Goal: Transaction & Acquisition: Purchase product/service

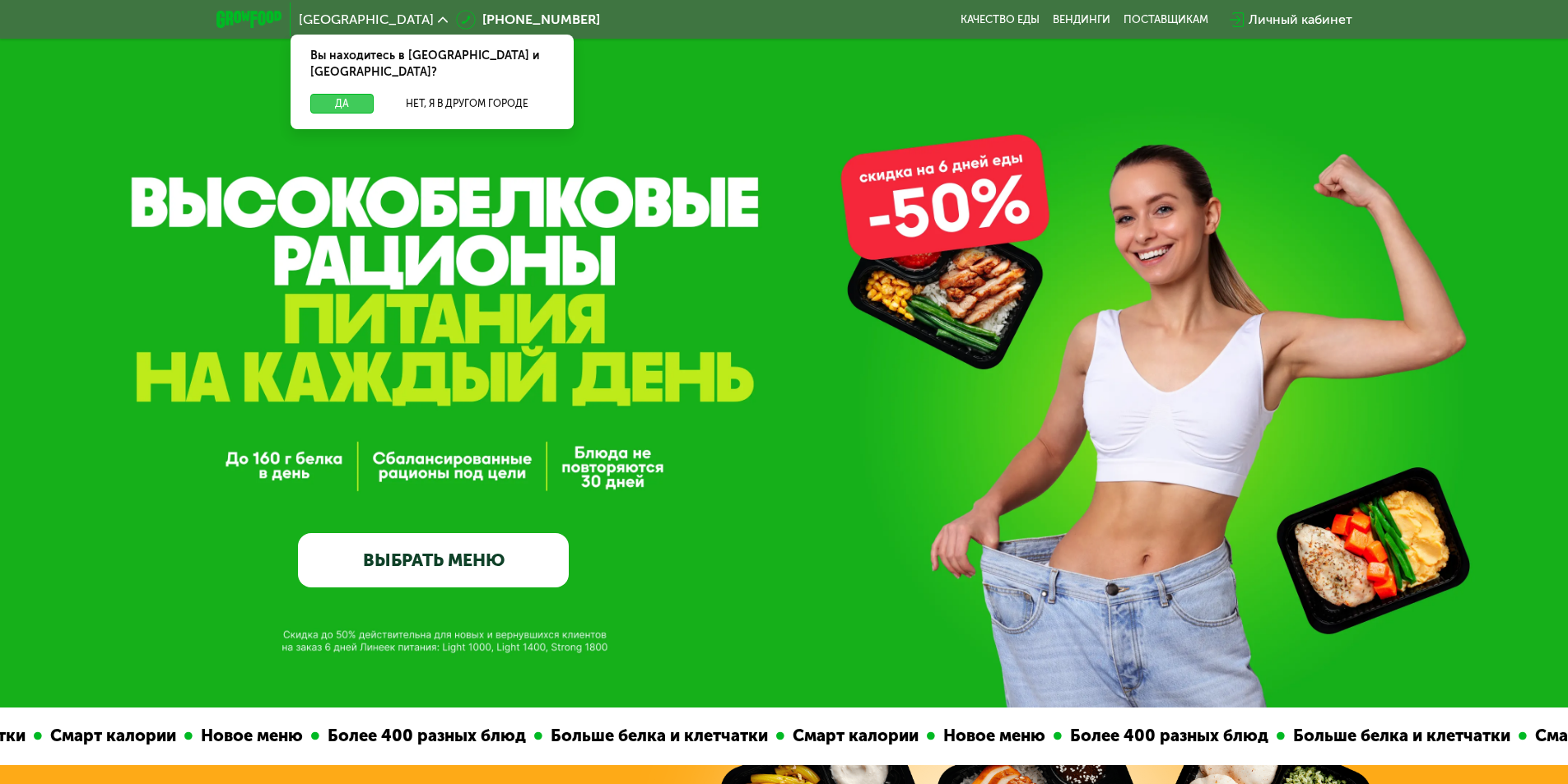
click at [355, 94] on button "Да" at bounding box center [342, 103] width 63 height 20
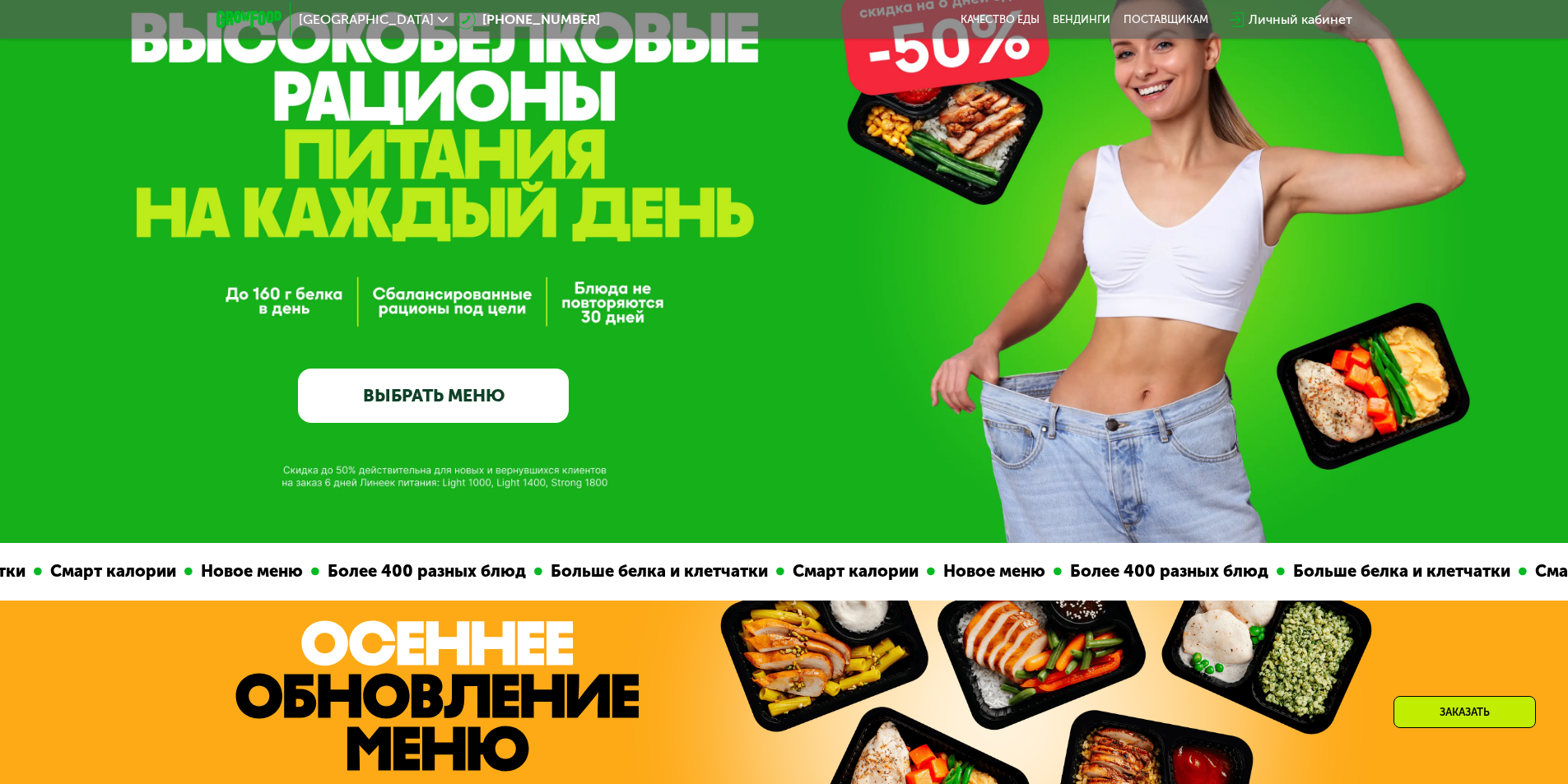
click at [465, 394] on link "ВЫБРАТЬ МЕНЮ" at bounding box center [433, 396] width 271 height 55
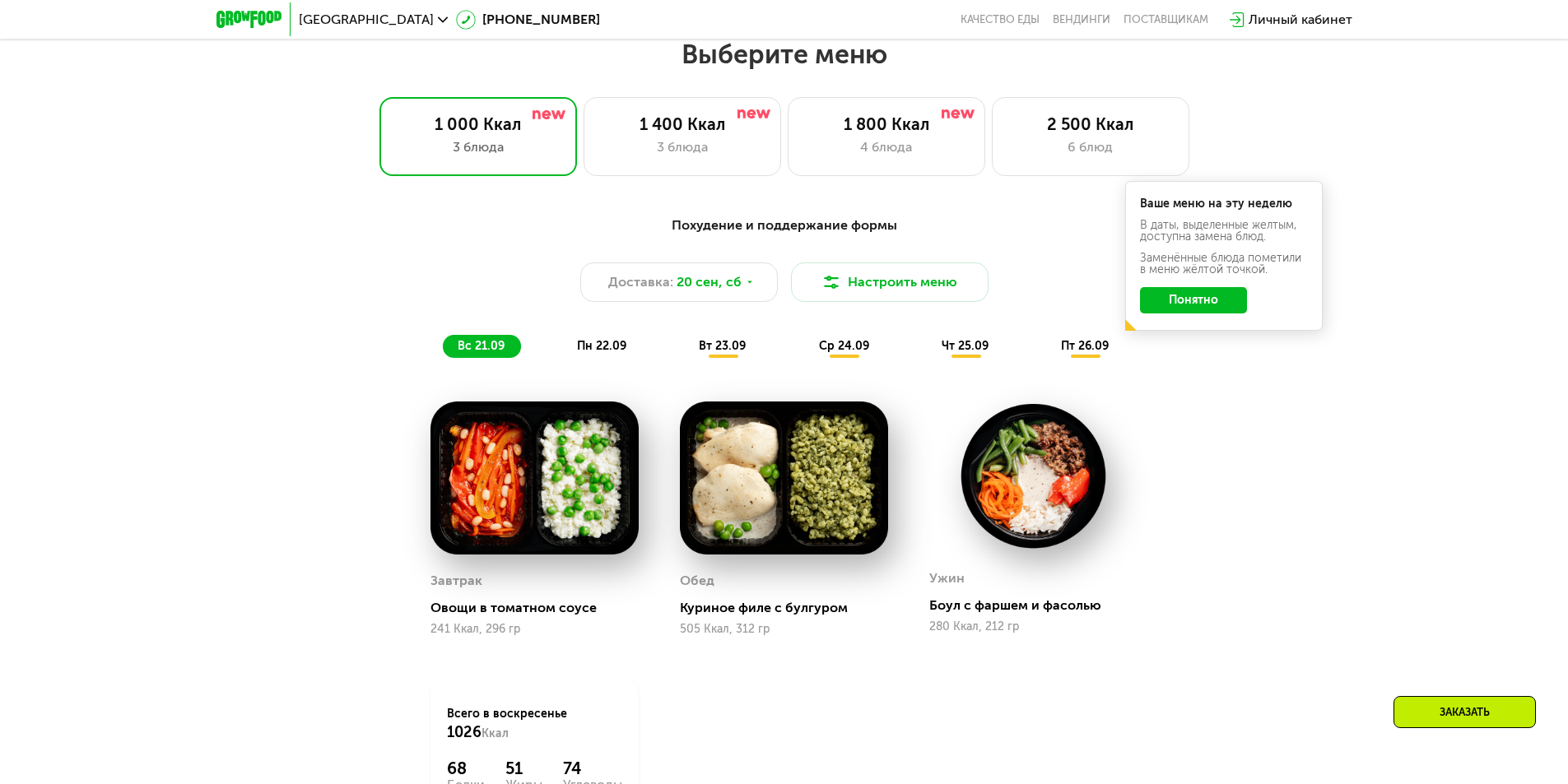
scroll to position [1364, 0]
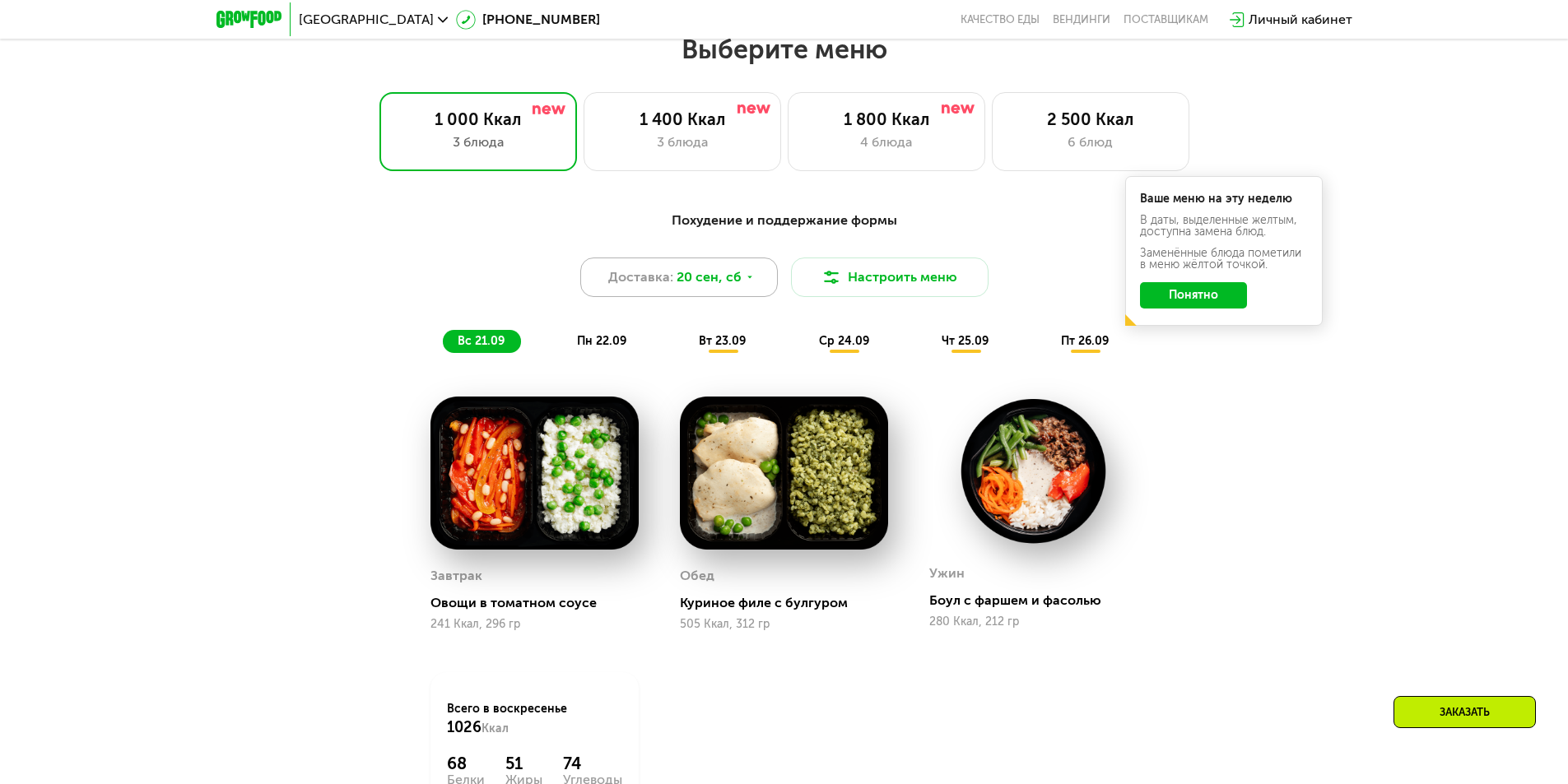
click at [745, 282] on icon at bounding box center [750, 277] width 10 height 10
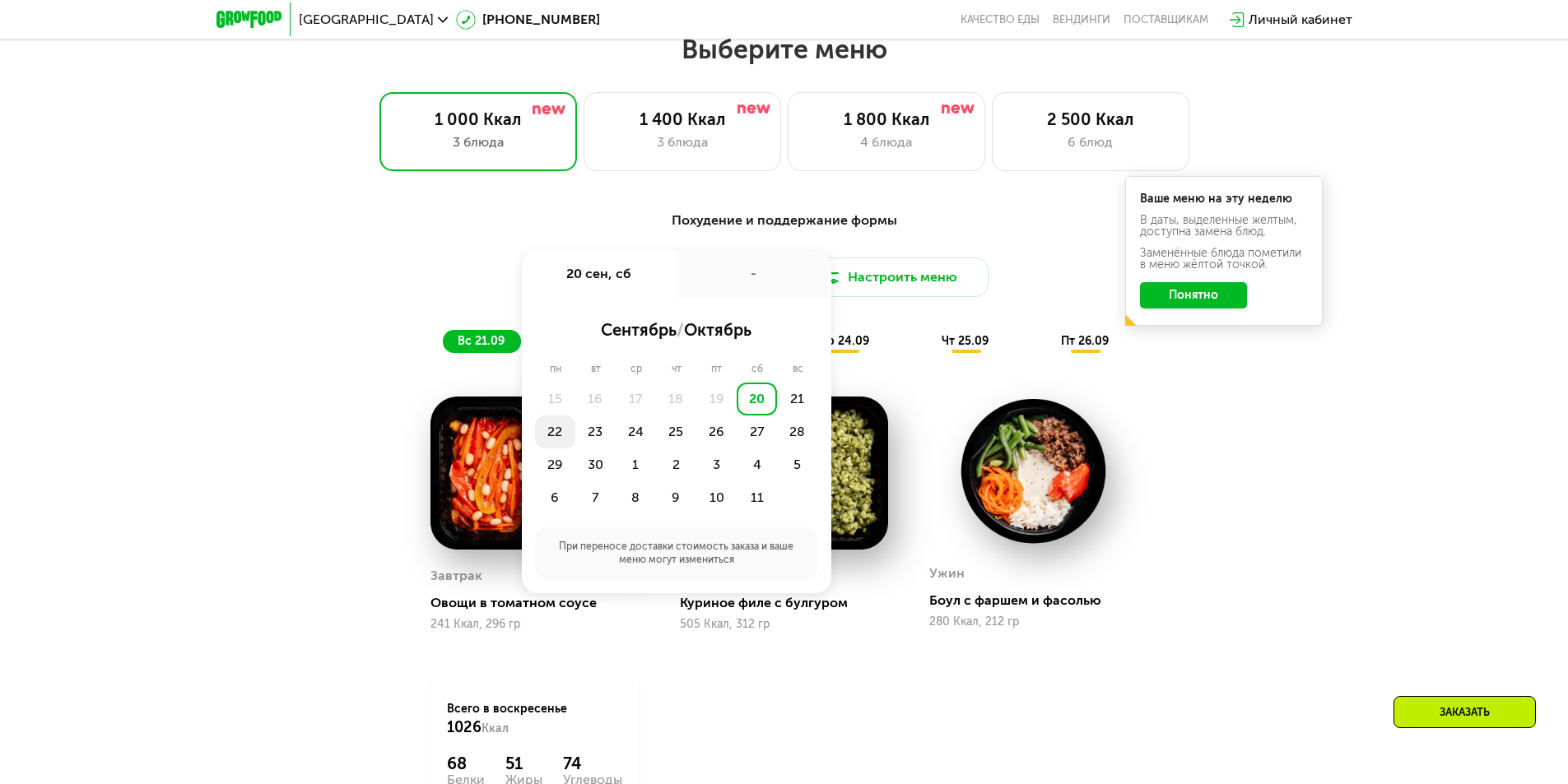
click at [553, 438] on div "22" at bounding box center [555, 432] width 40 height 33
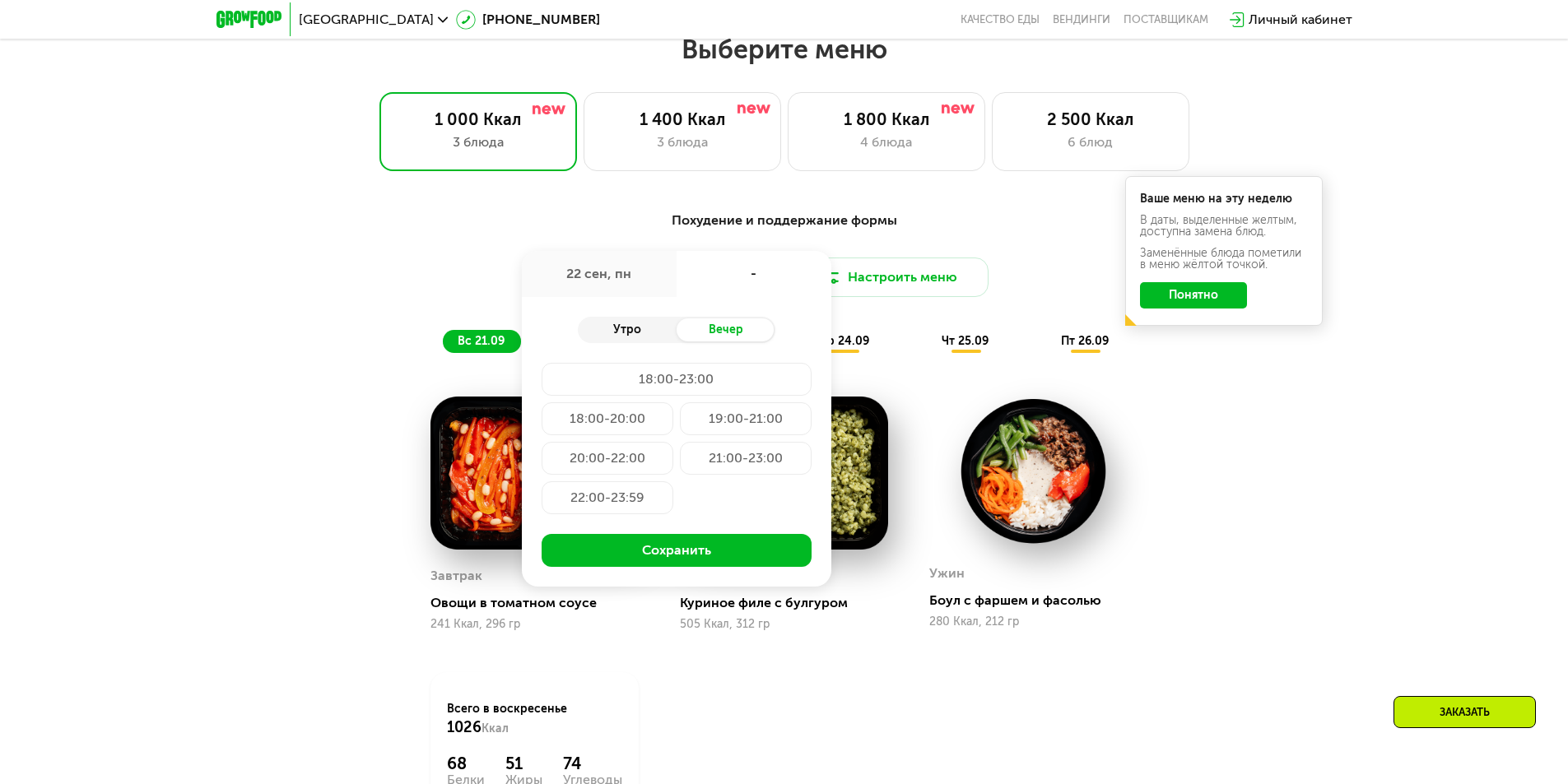
click at [631, 338] on div "Утро" at bounding box center [627, 329] width 99 height 23
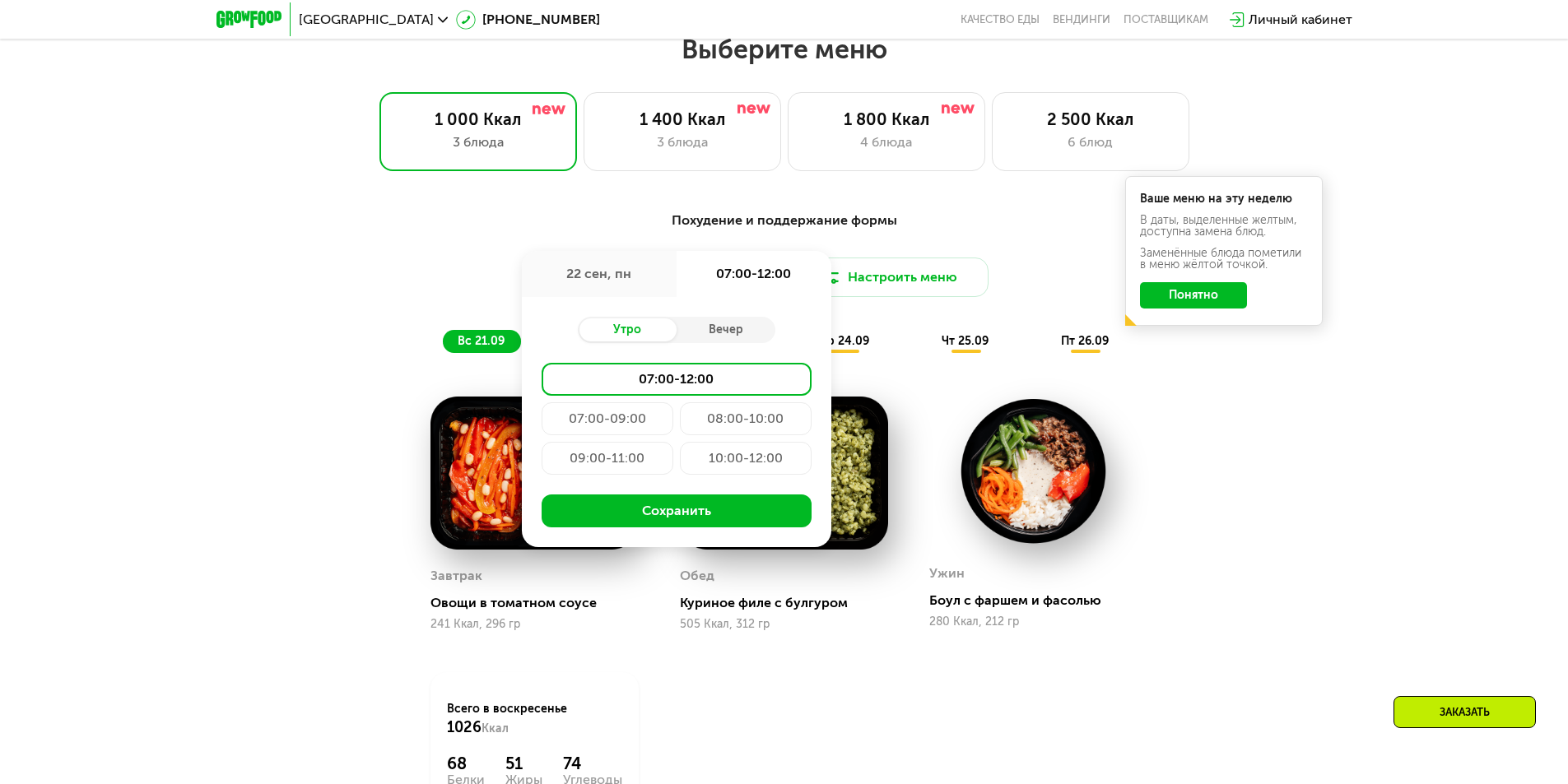
click at [646, 386] on div "07:00-12:00" at bounding box center [677, 379] width 270 height 33
click at [657, 507] on button "Сохранить" at bounding box center [677, 511] width 270 height 33
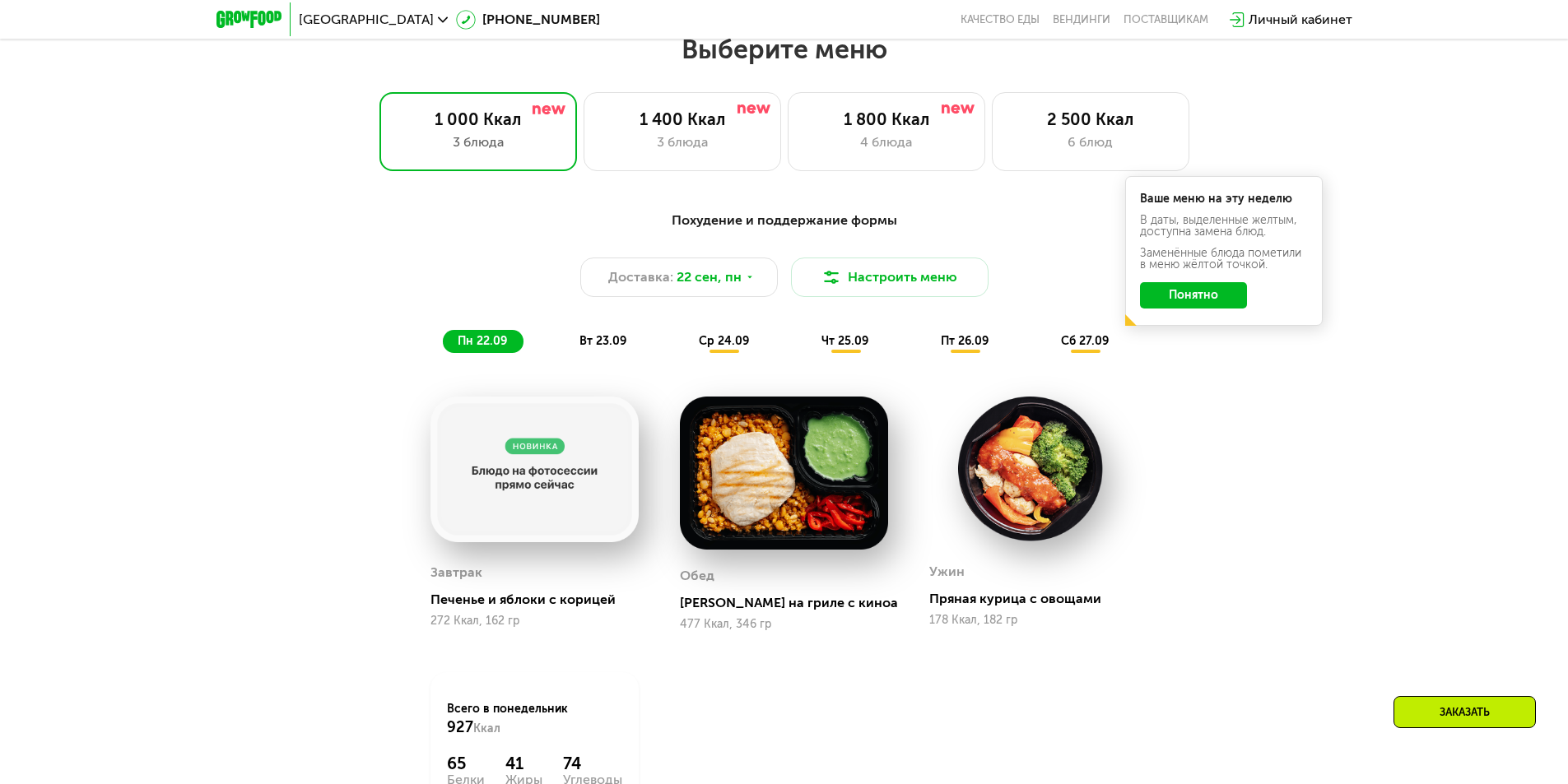
click at [1191, 357] on div "Похудение и поддержание формы Доставка: [DATE] Настроить меню пн 22.09 вт 23.09…" at bounding box center [784, 282] width 994 height 162
click at [1199, 309] on button "Понятно" at bounding box center [1193, 295] width 107 height 26
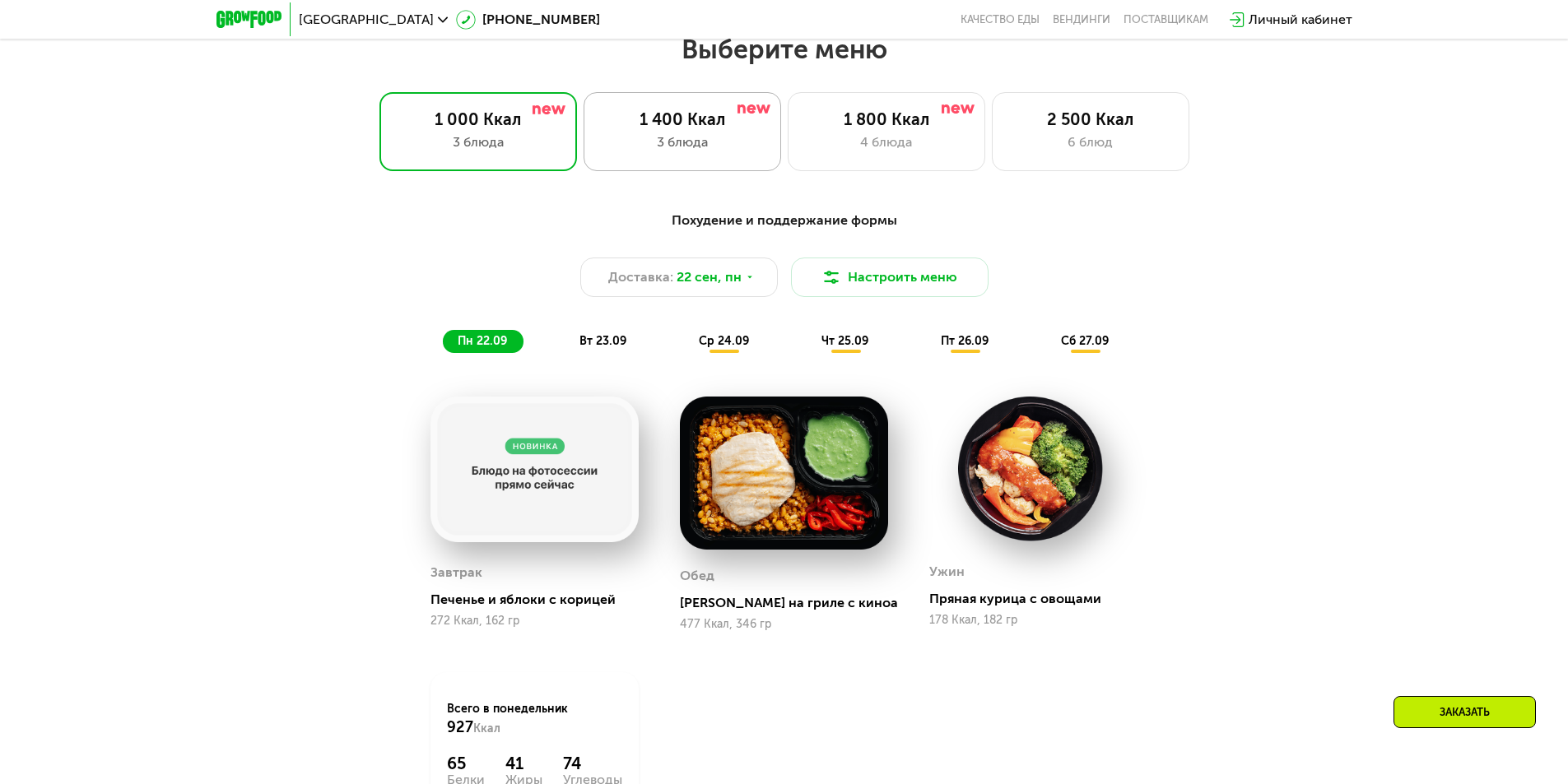
click at [640, 129] on div "1 400 Ккал" at bounding box center [682, 119] width 163 height 20
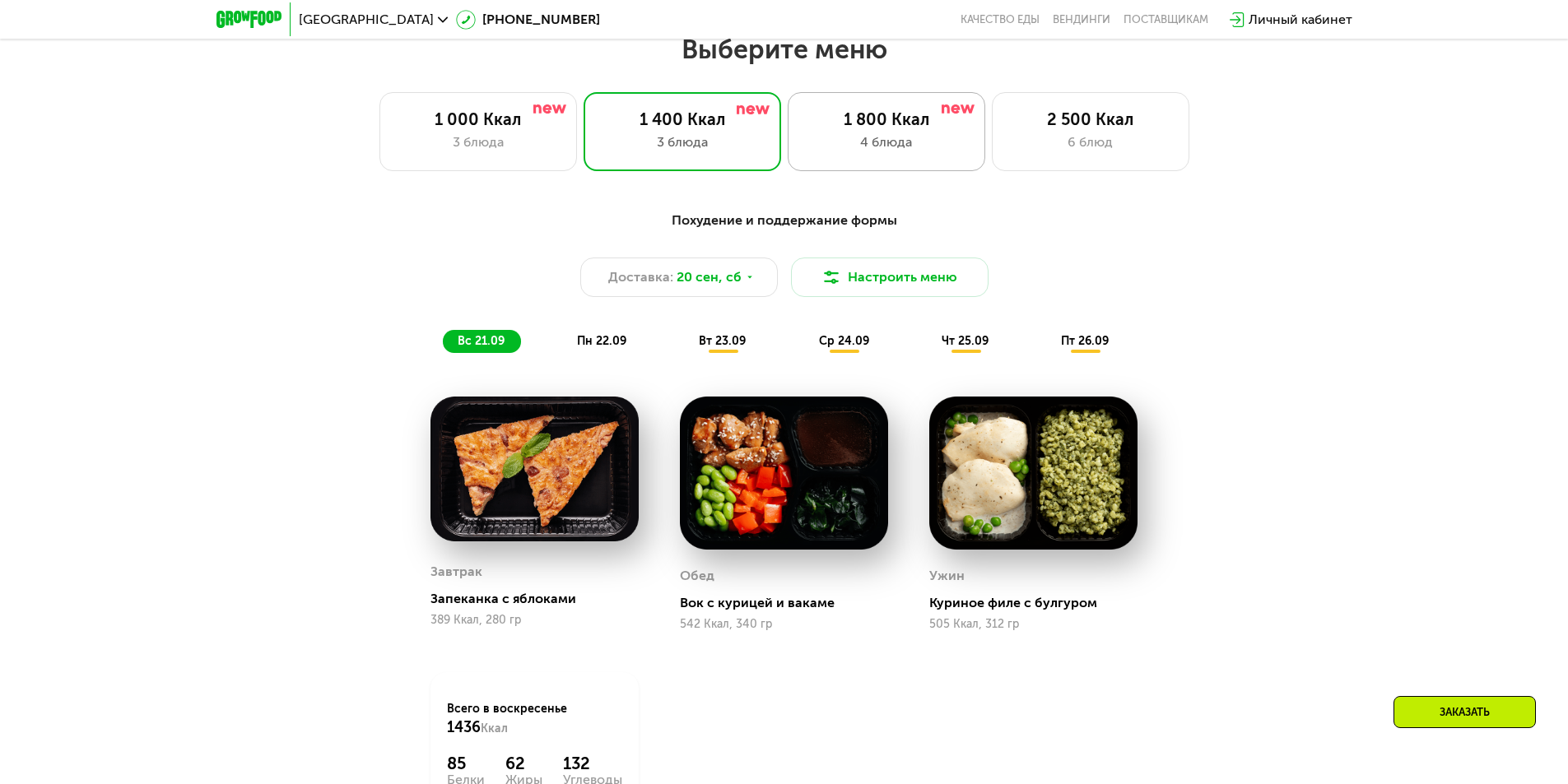
click at [866, 120] on div "1 800 Ккал" at bounding box center [886, 119] width 163 height 20
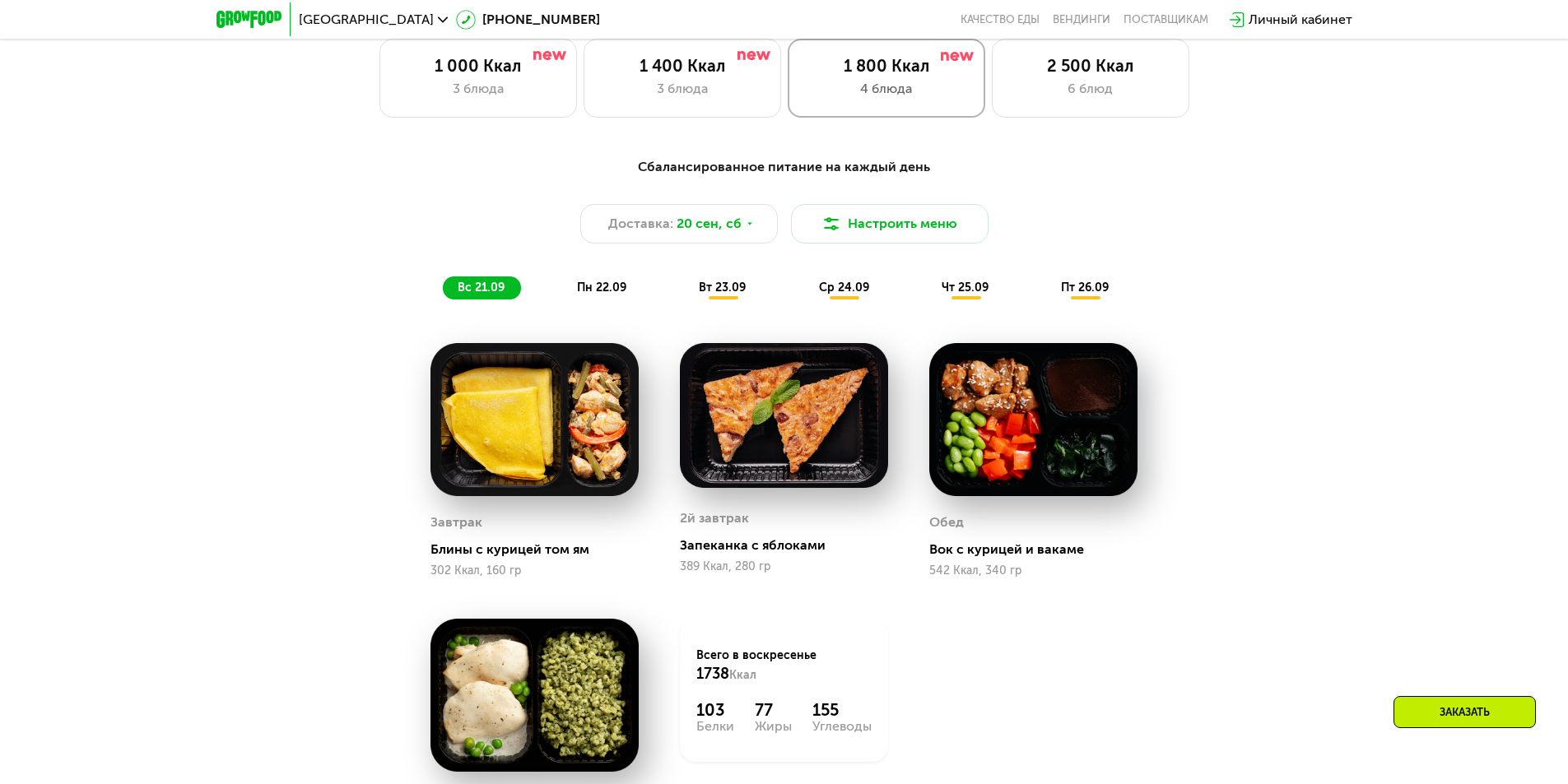
scroll to position [1446, 0]
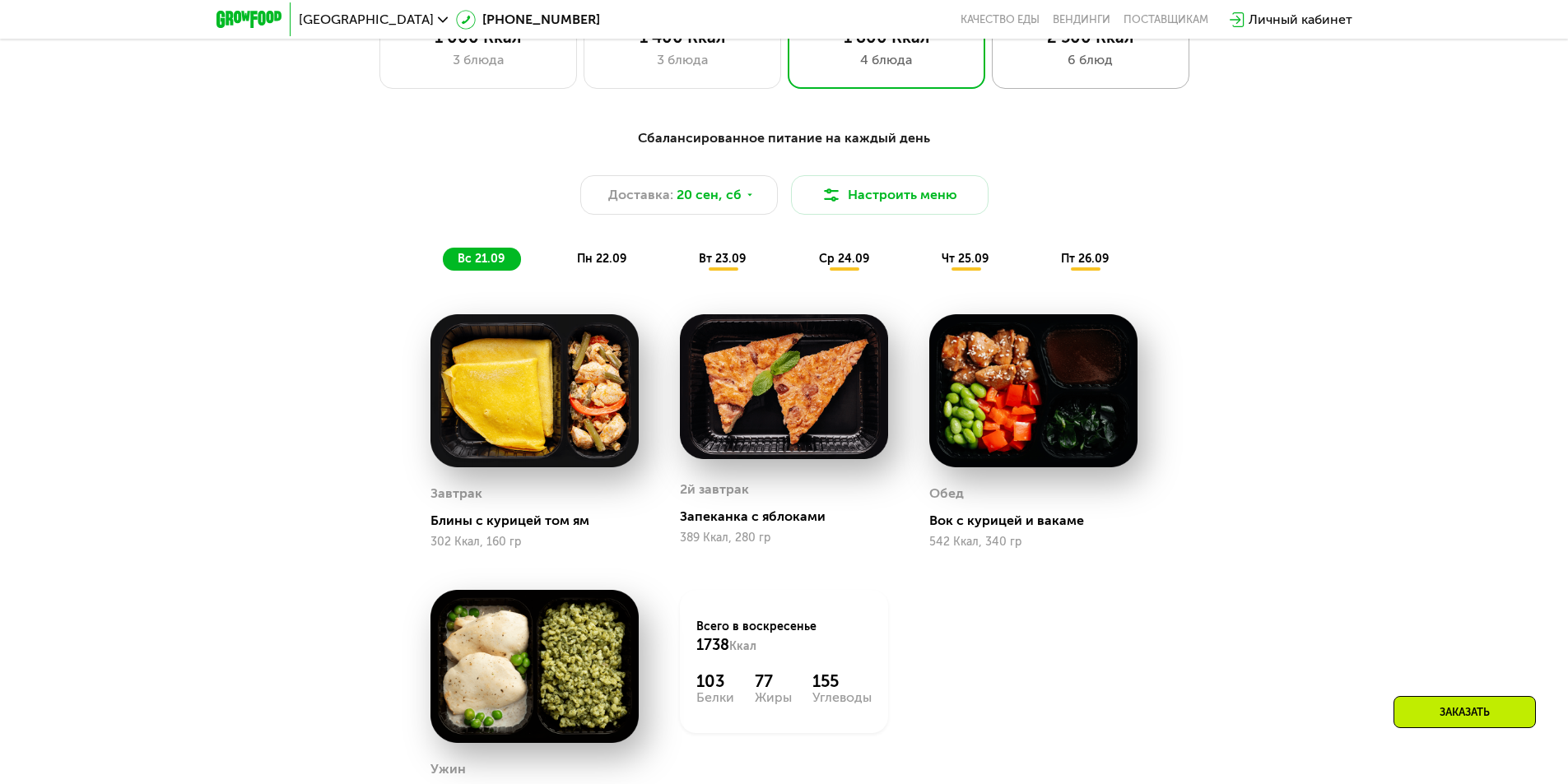
click at [1051, 46] on div "2 500 Ккал" at bounding box center [1090, 37] width 163 height 20
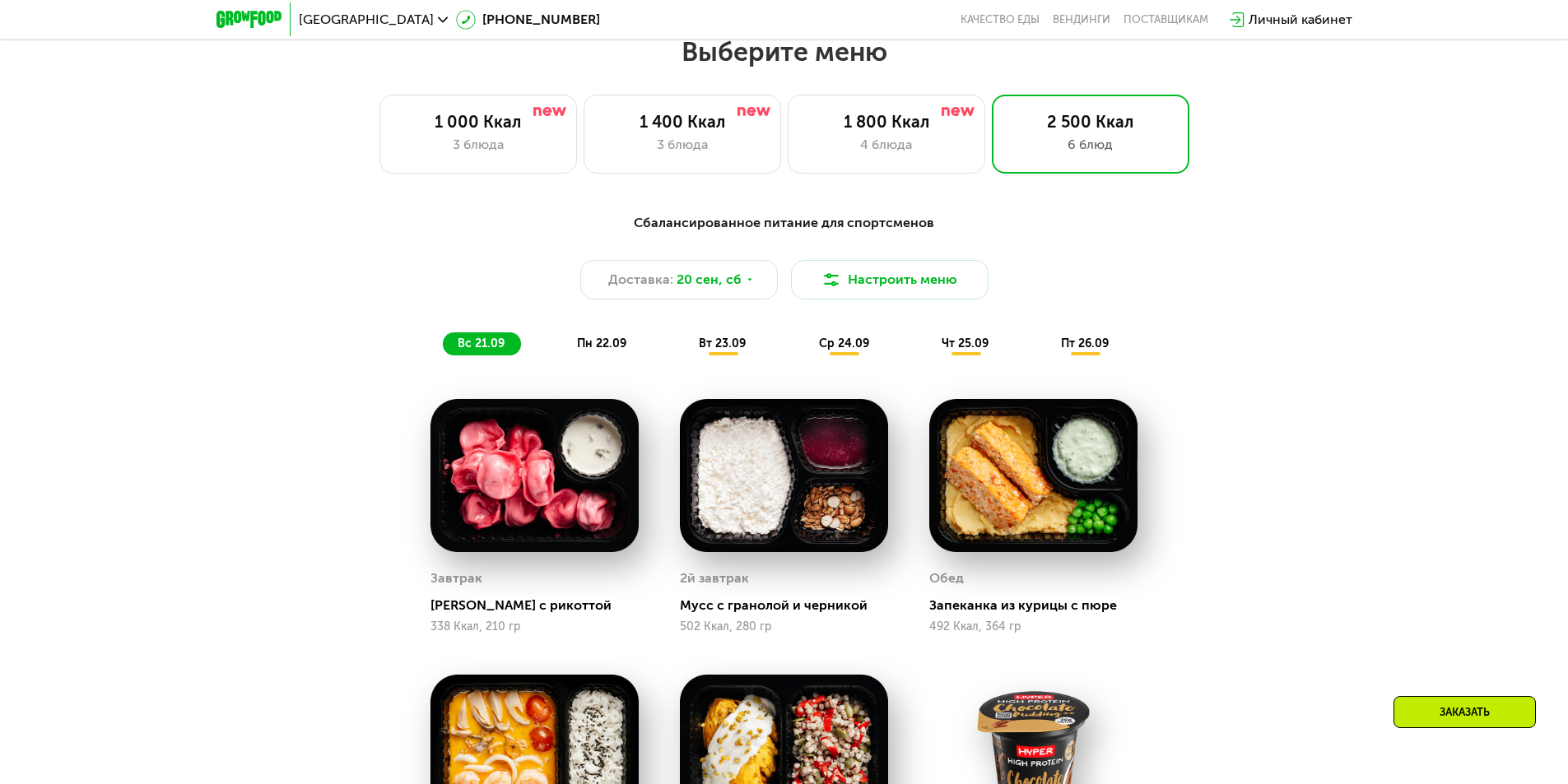
scroll to position [1364, 0]
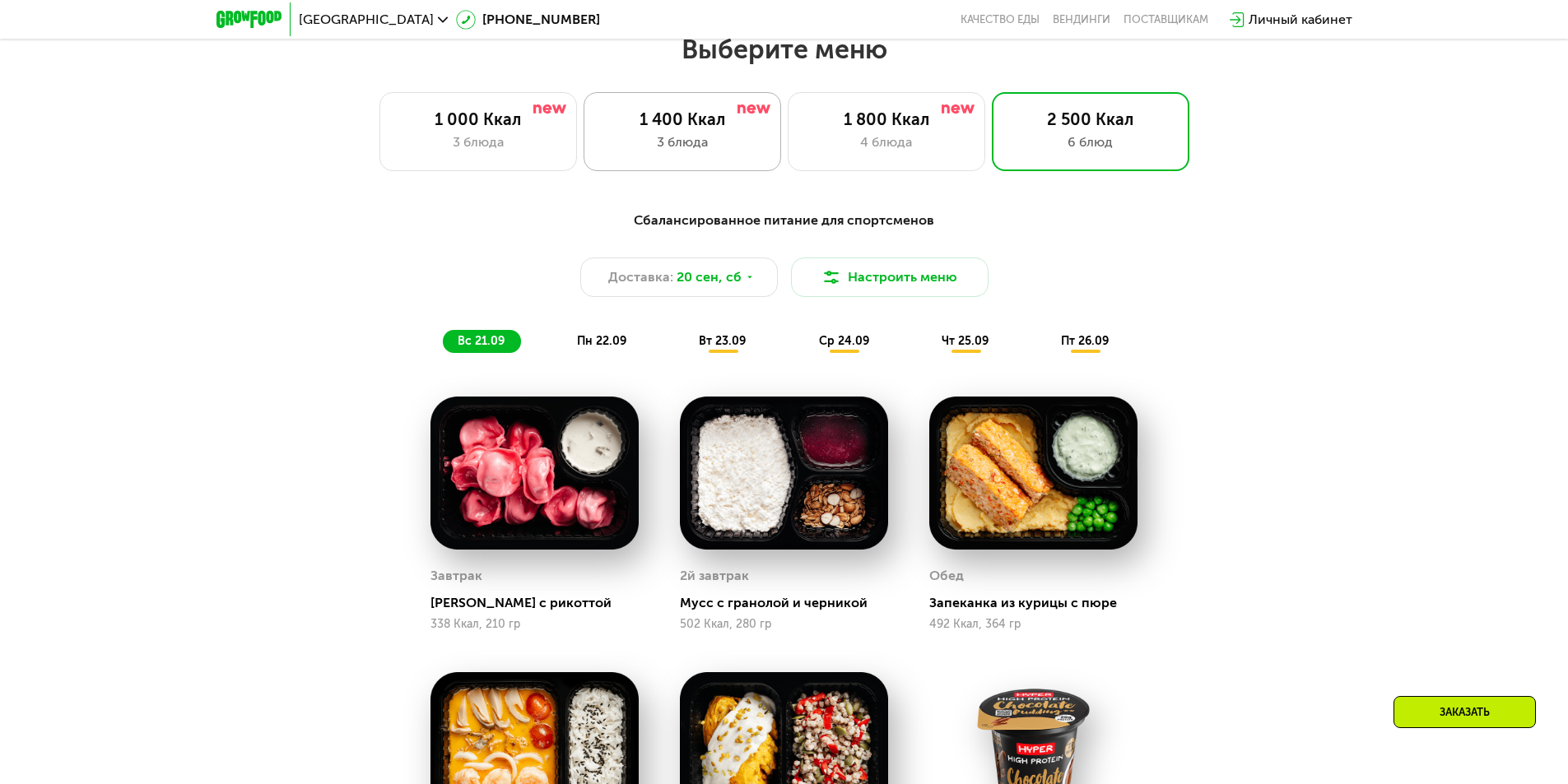
click at [673, 152] on div "3 блюда" at bounding box center [682, 142] width 163 height 20
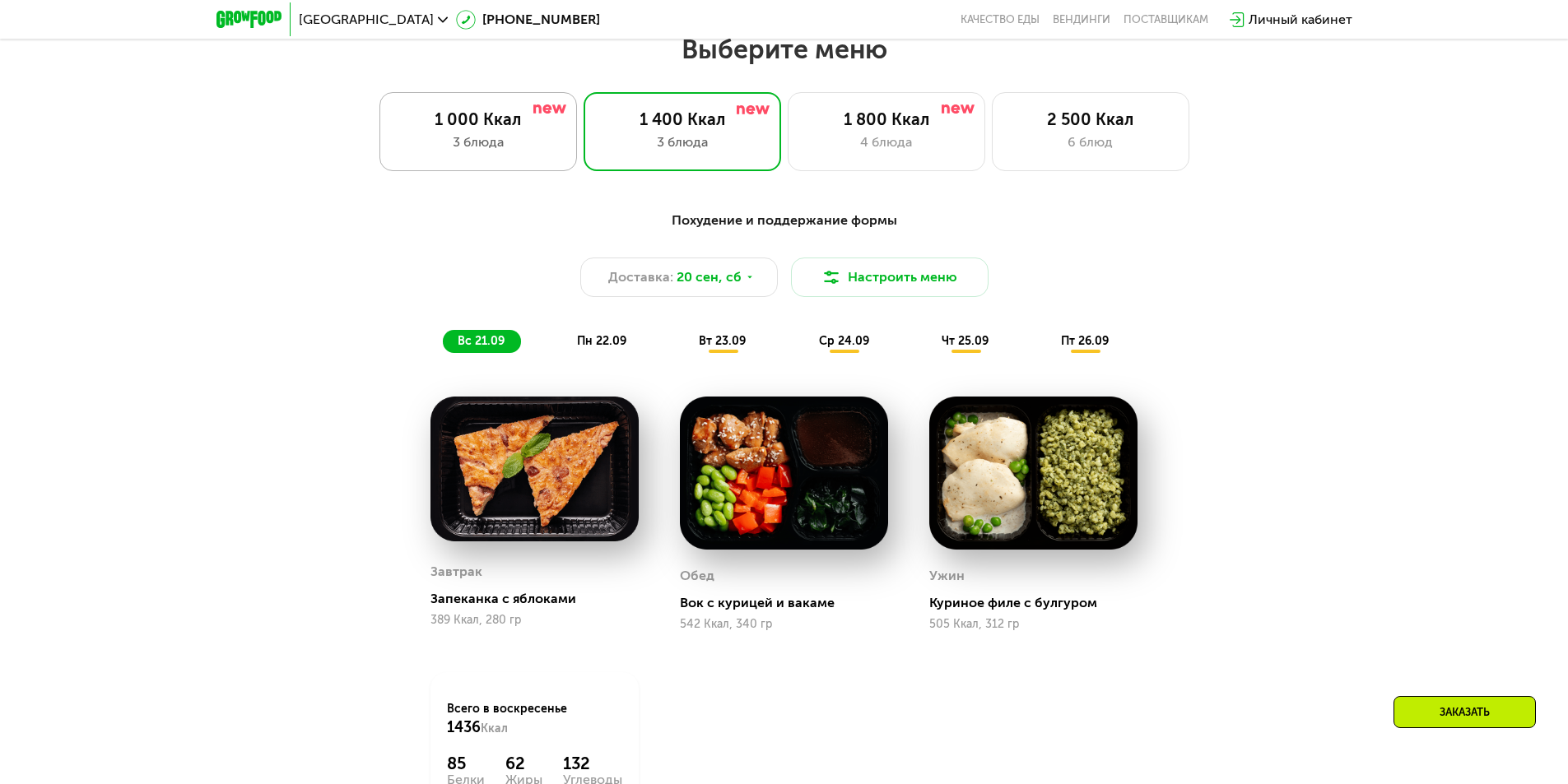
click at [535, 129] on div "1 000 Ккал" at bounding box center [478, 119] width 163 height 20
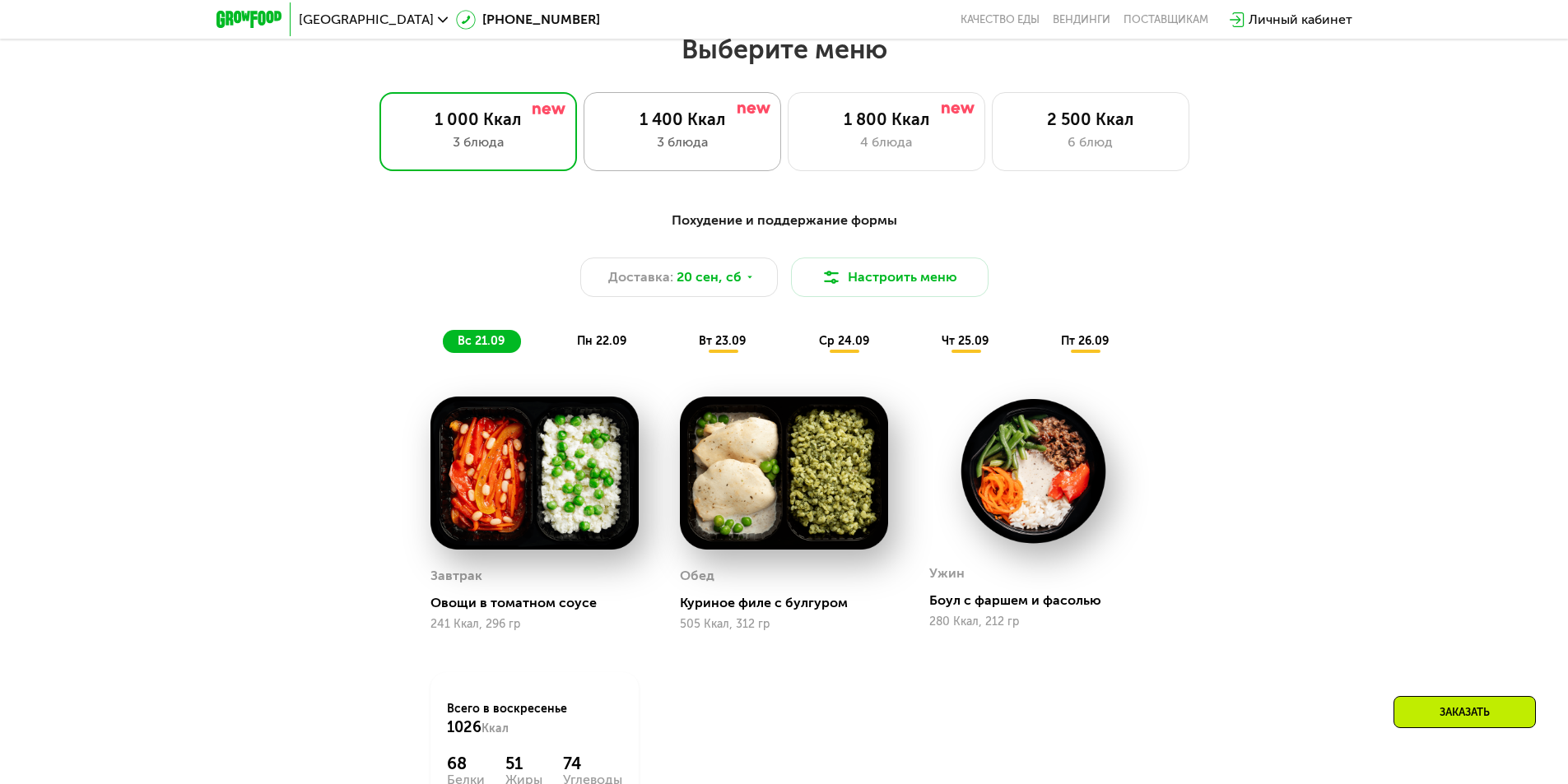
click at [662, 148] on div "3 блюда" at bounding box center [682, 142] width 163 height 20
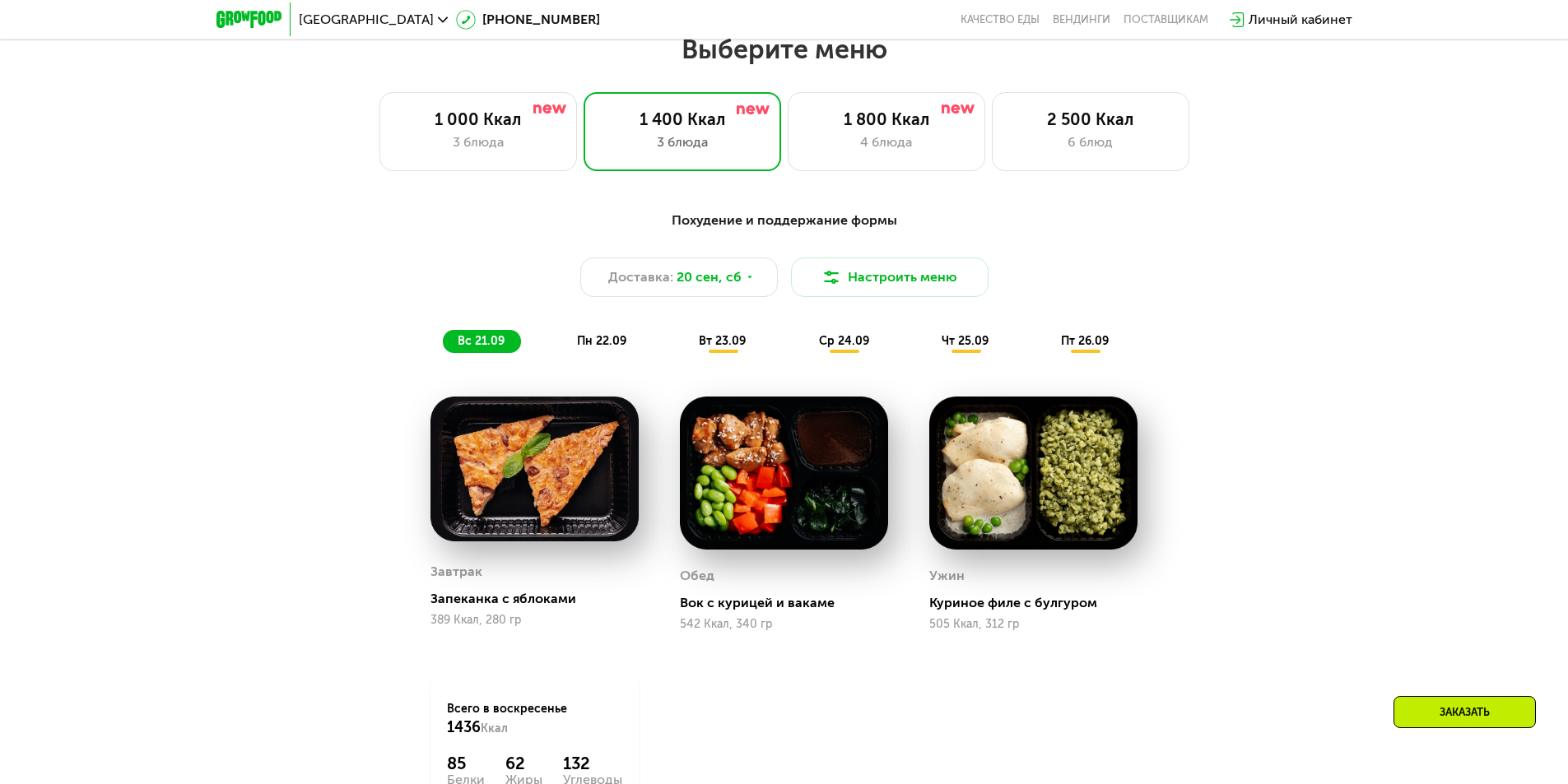
click at [609, 347] on span "пн 22.09" at bounding box center [602, 341] width 50 height 14
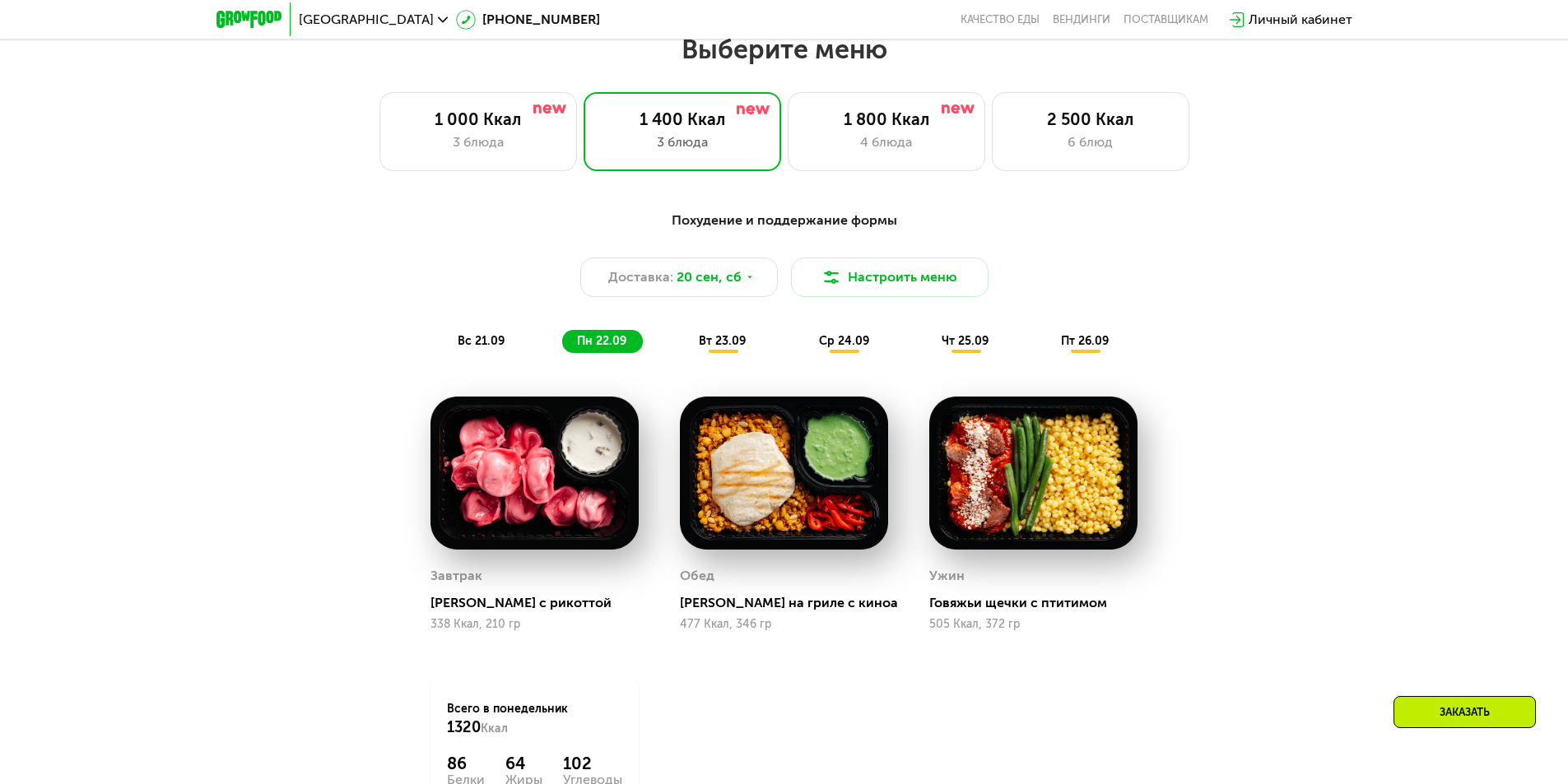
click at [718, 345] on span "вт 23.09" at bounding box center [722, 341] width 47 height 14
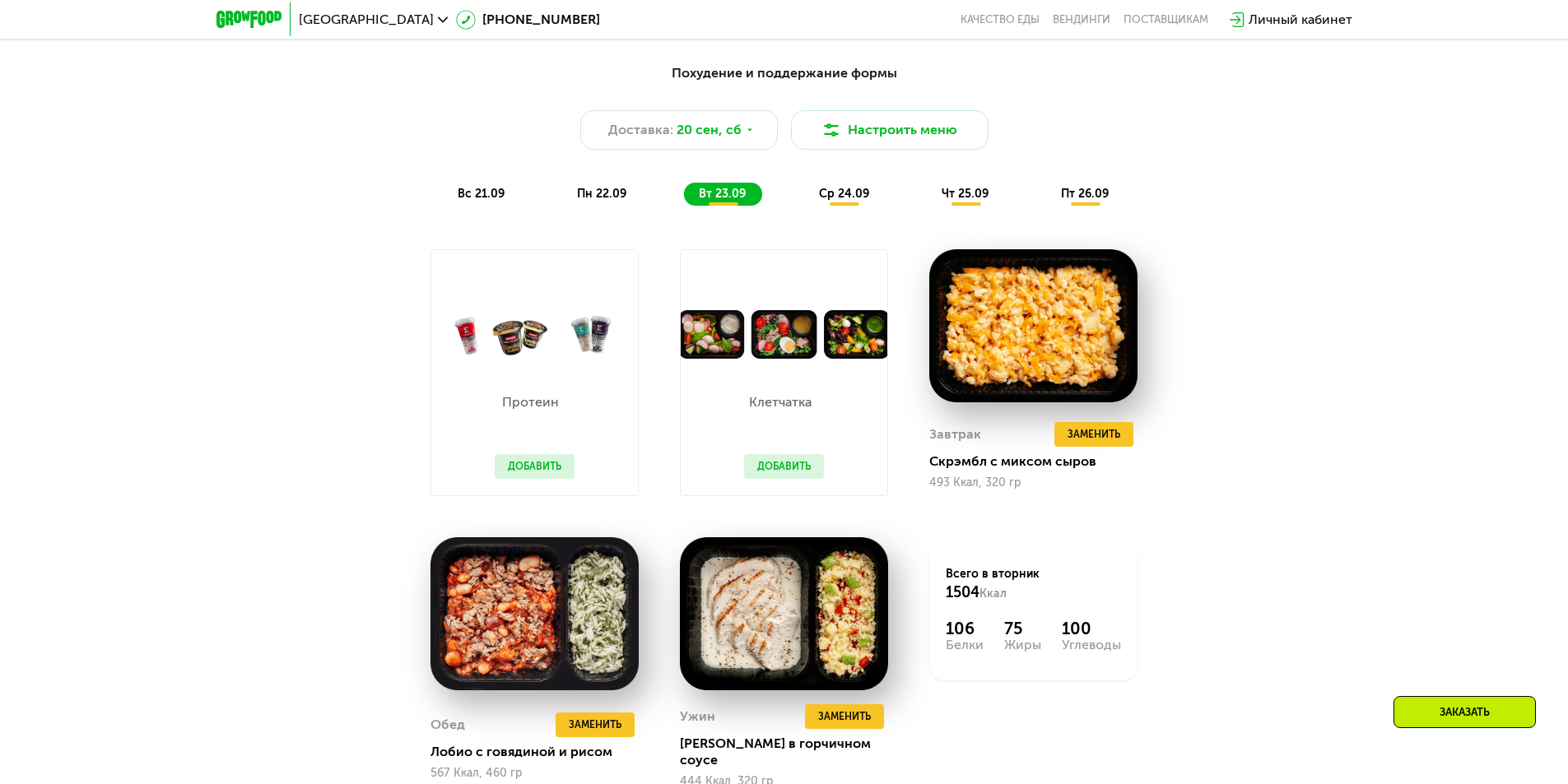
scroll to position [1529, 0]
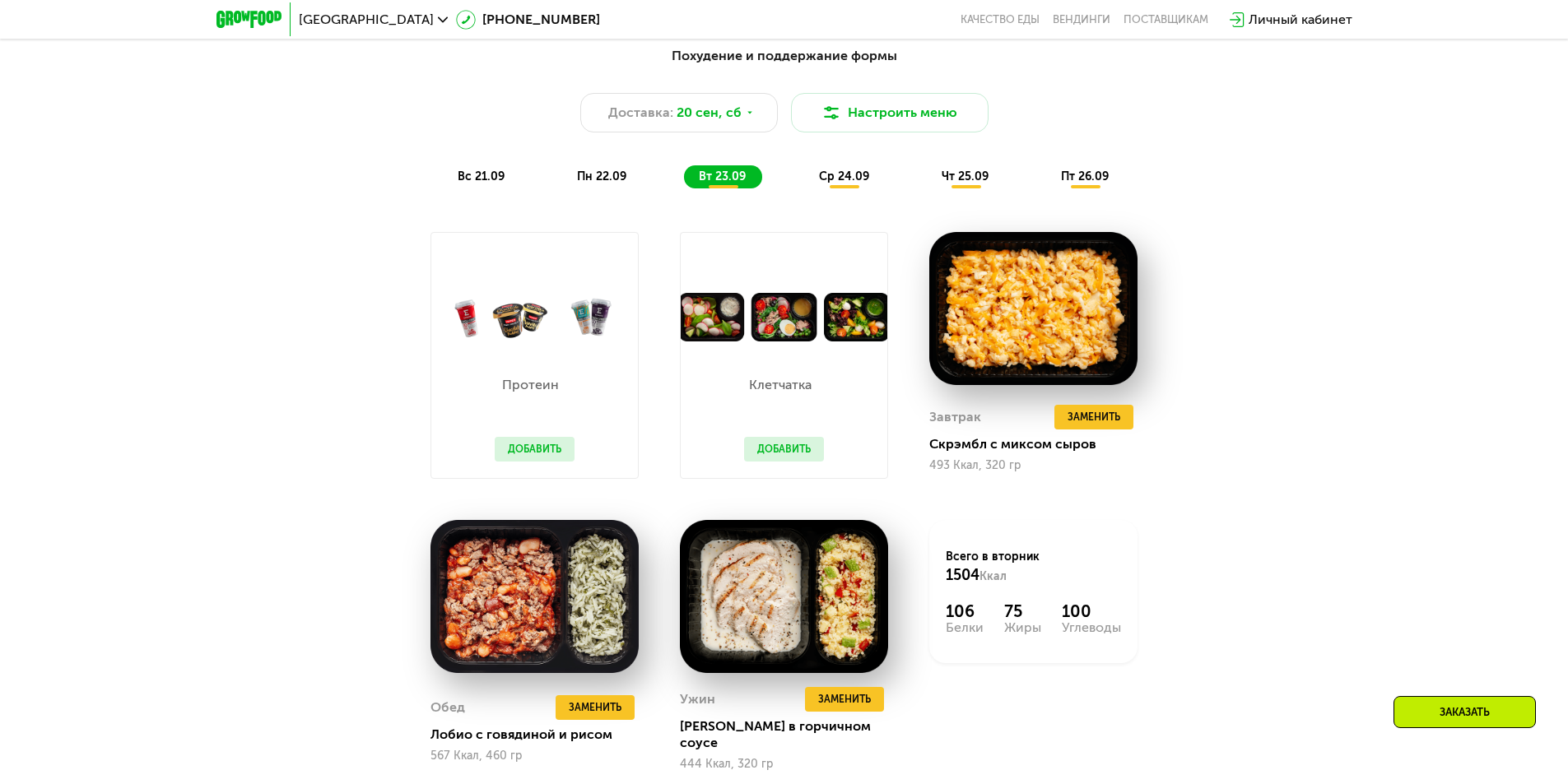
click at [845, 183] on span "ср 24.09" at bounding box center [844, 177] width 50 height 14
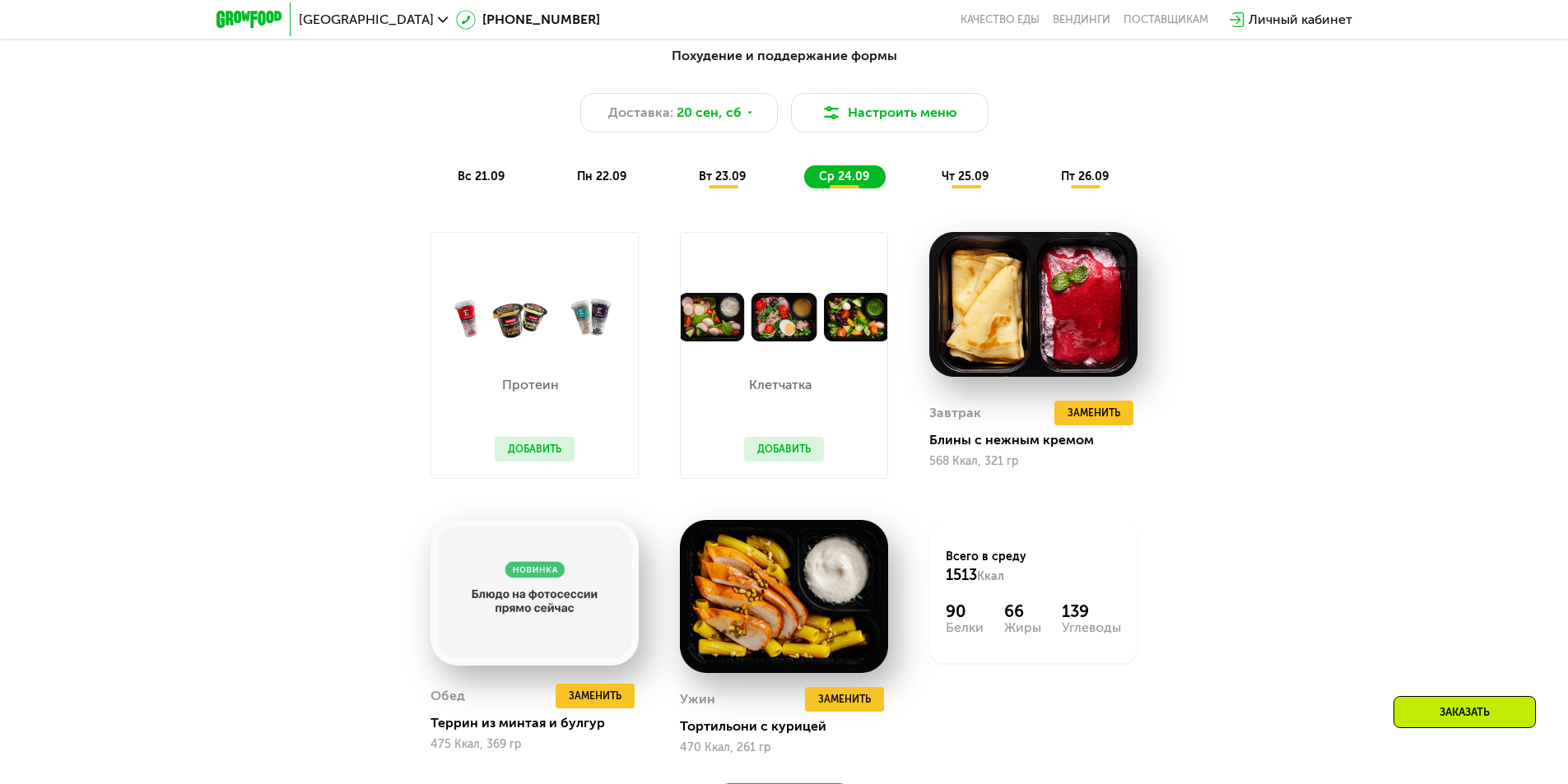
click at [957, 189] on div "чт 25.09" at bounding box center [966, 177] width 79 height 23
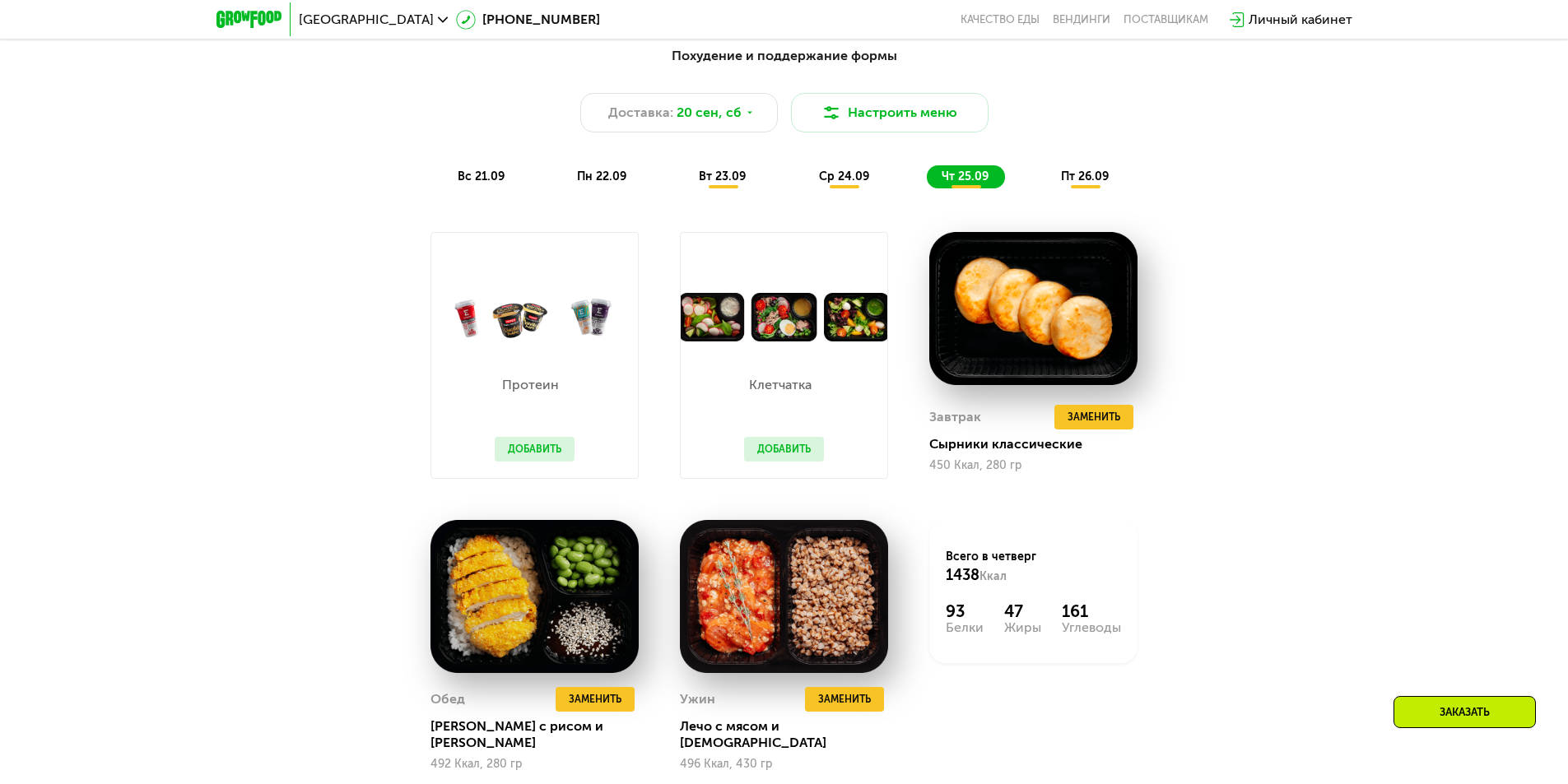
click at [1077, 173] on div "пт 26.09" at bounding box center [1086, 177] width 79 height 23
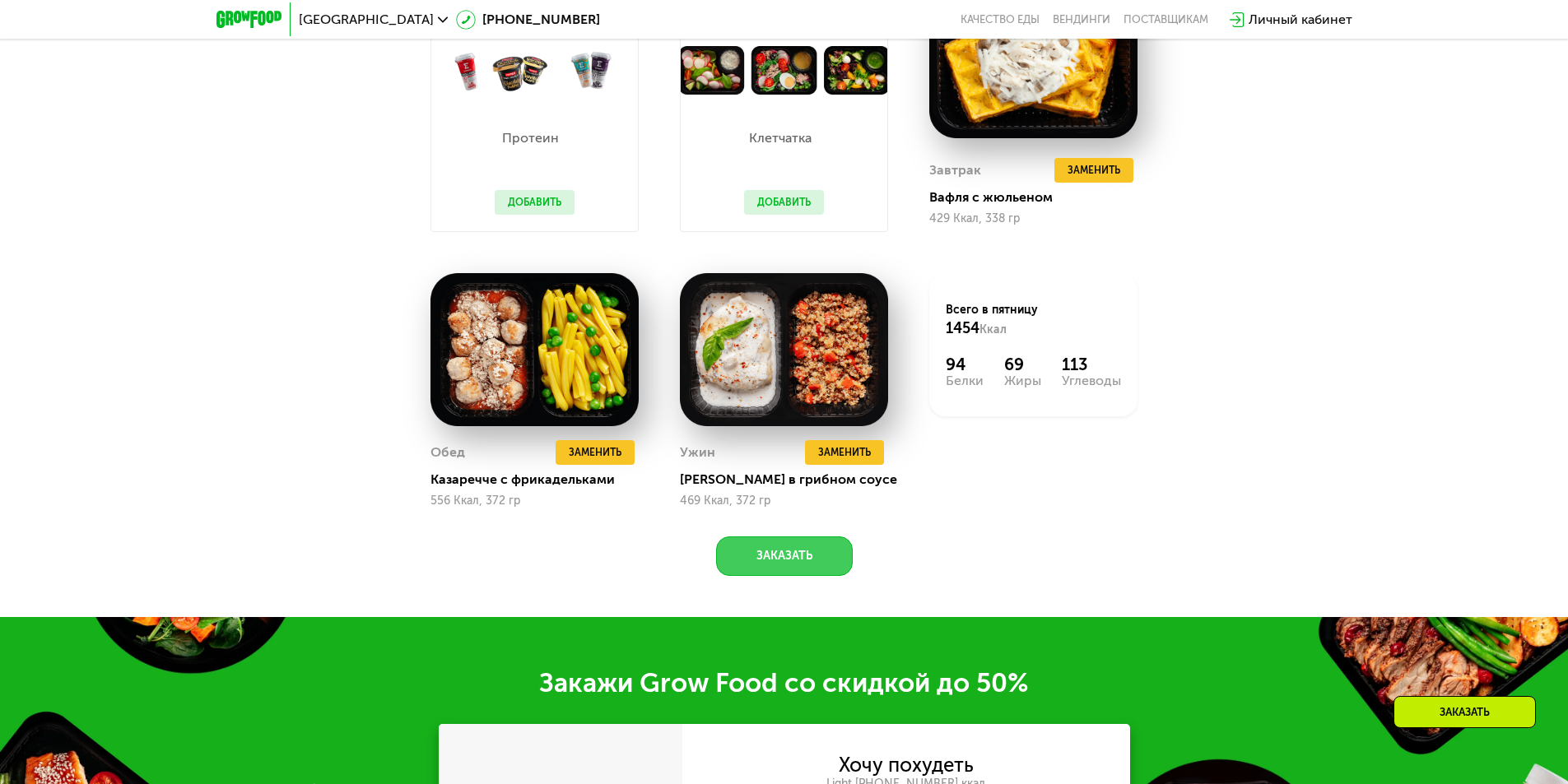
click at [768, 554] on button "Заказать" at bounding box center [784, 556] width 137 height 39
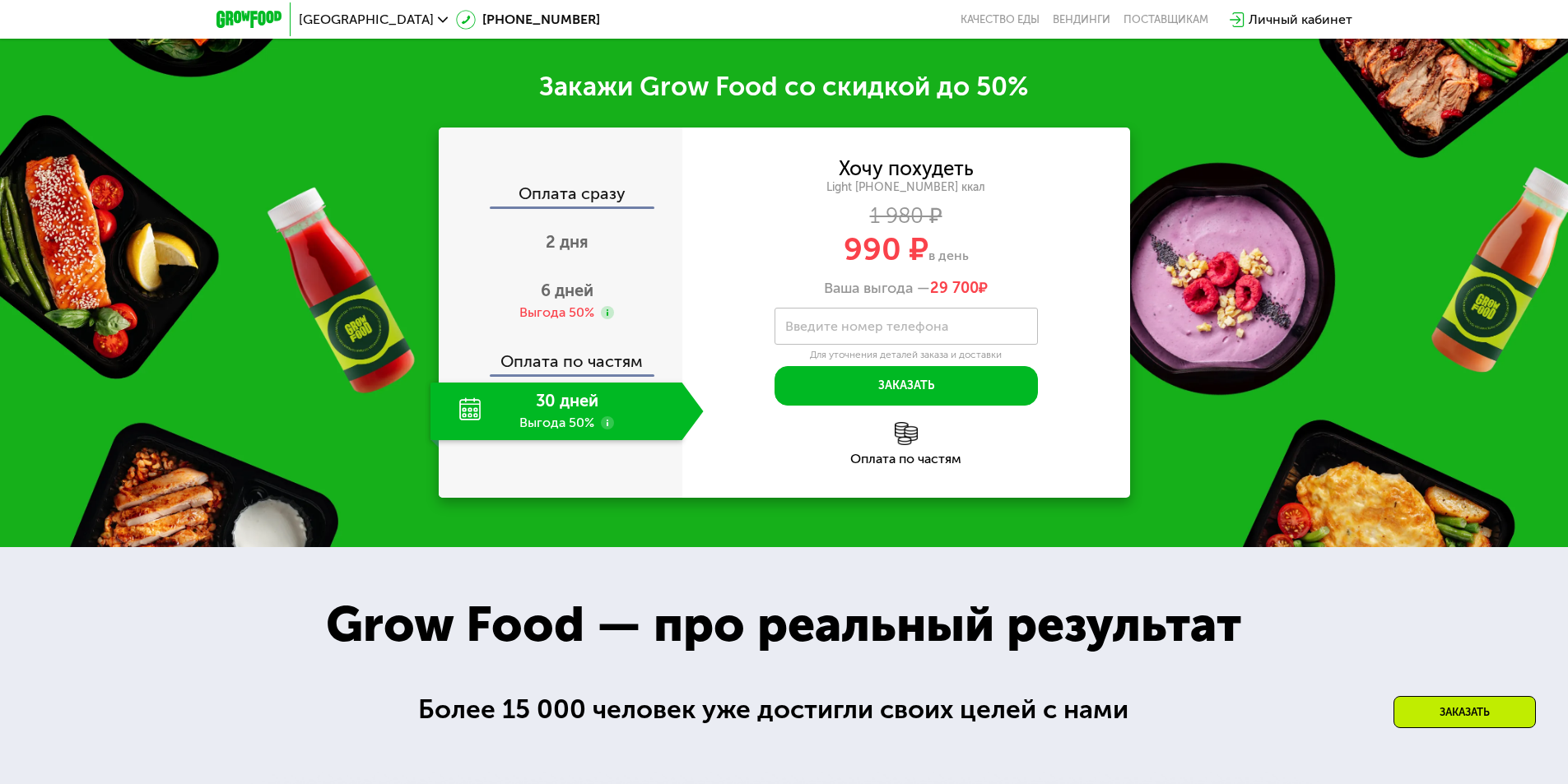
scroll to position [2398, 0]
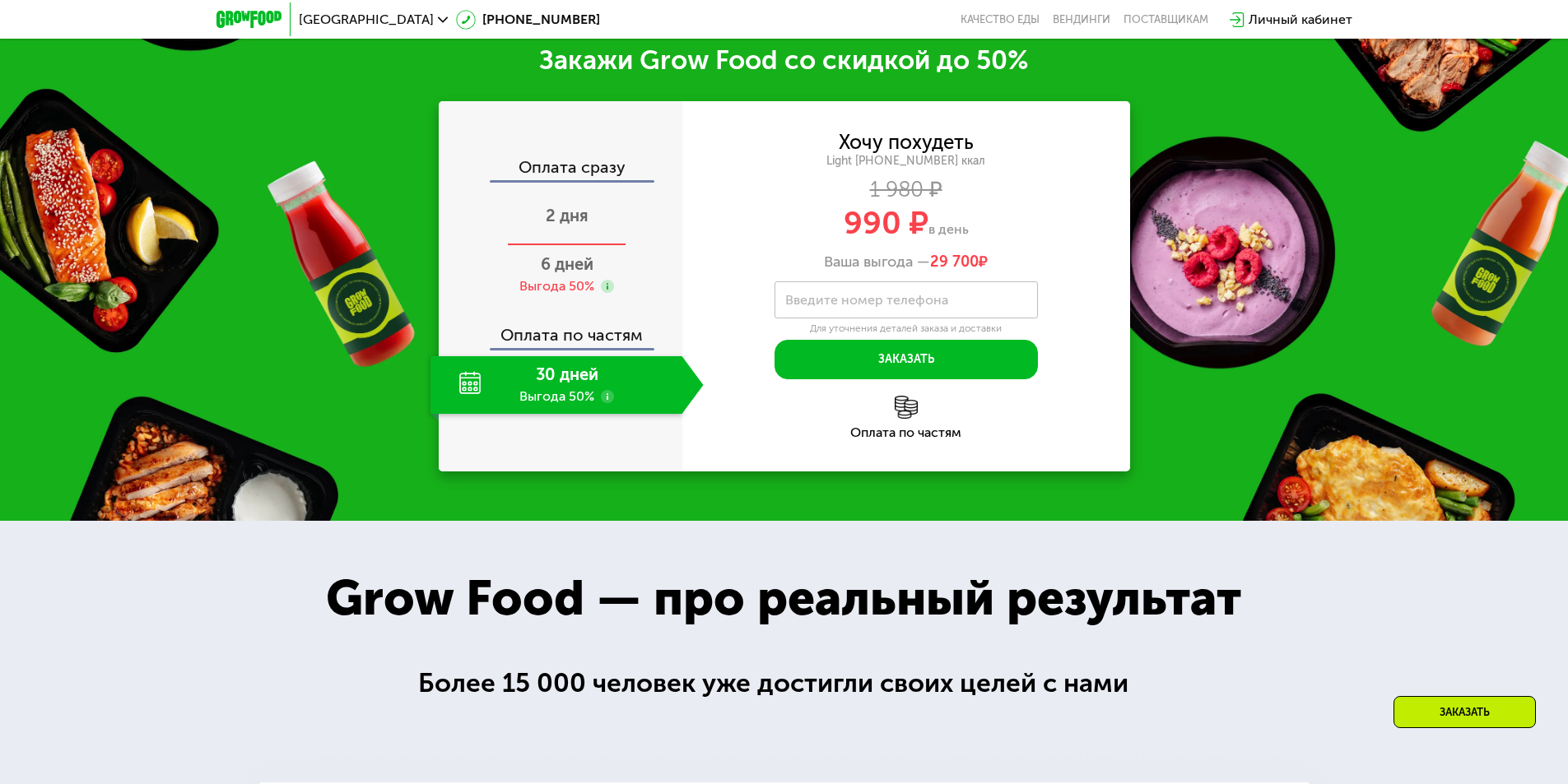
click at [586, 220] on span "2 дня" at bounding box center [567, 215] width 43 height 20
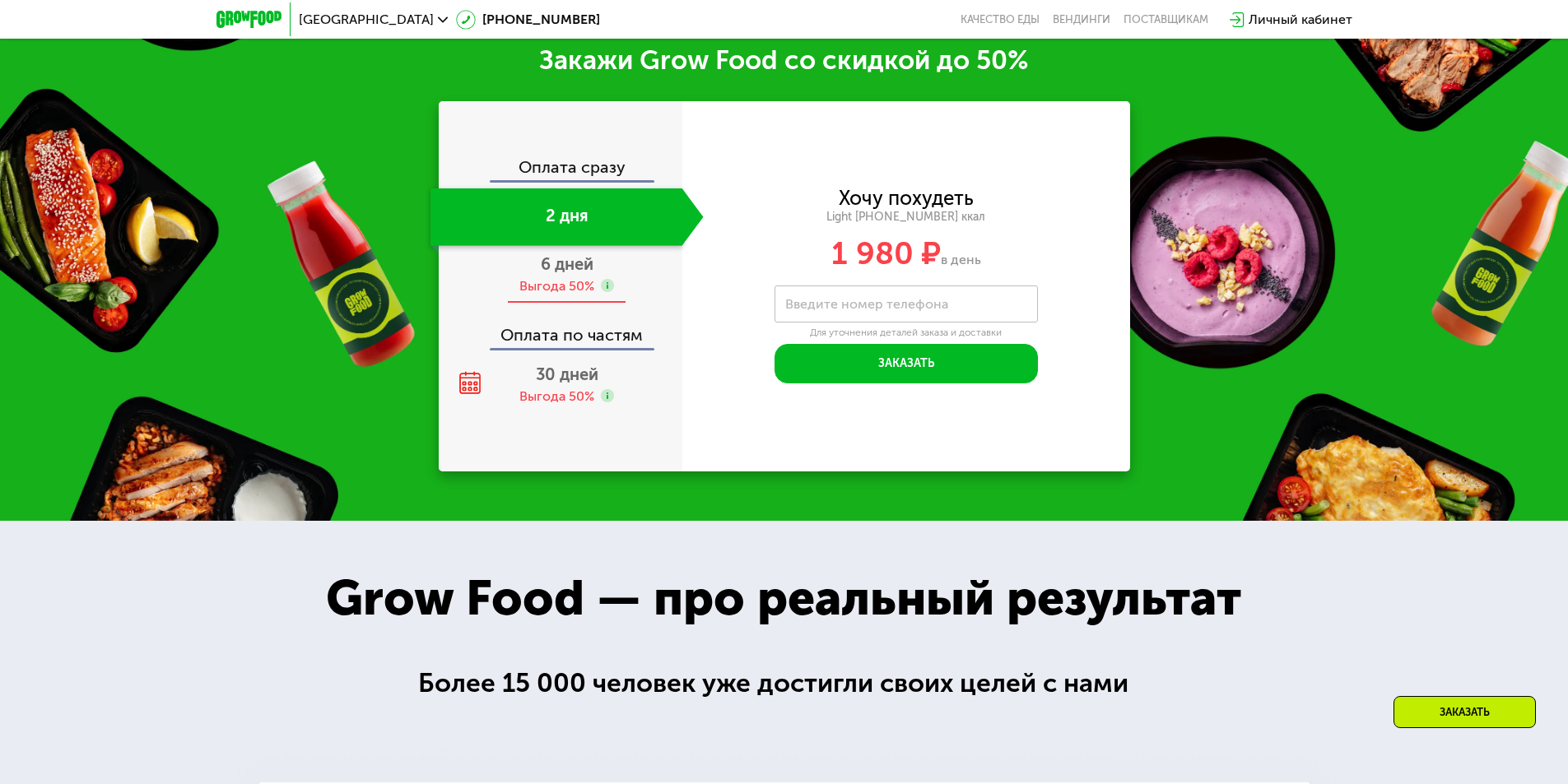
scroll to position [2295, 0]
click at [576, 266] on span "6 дней" at bounding box center [568, 264] width 53 height 20
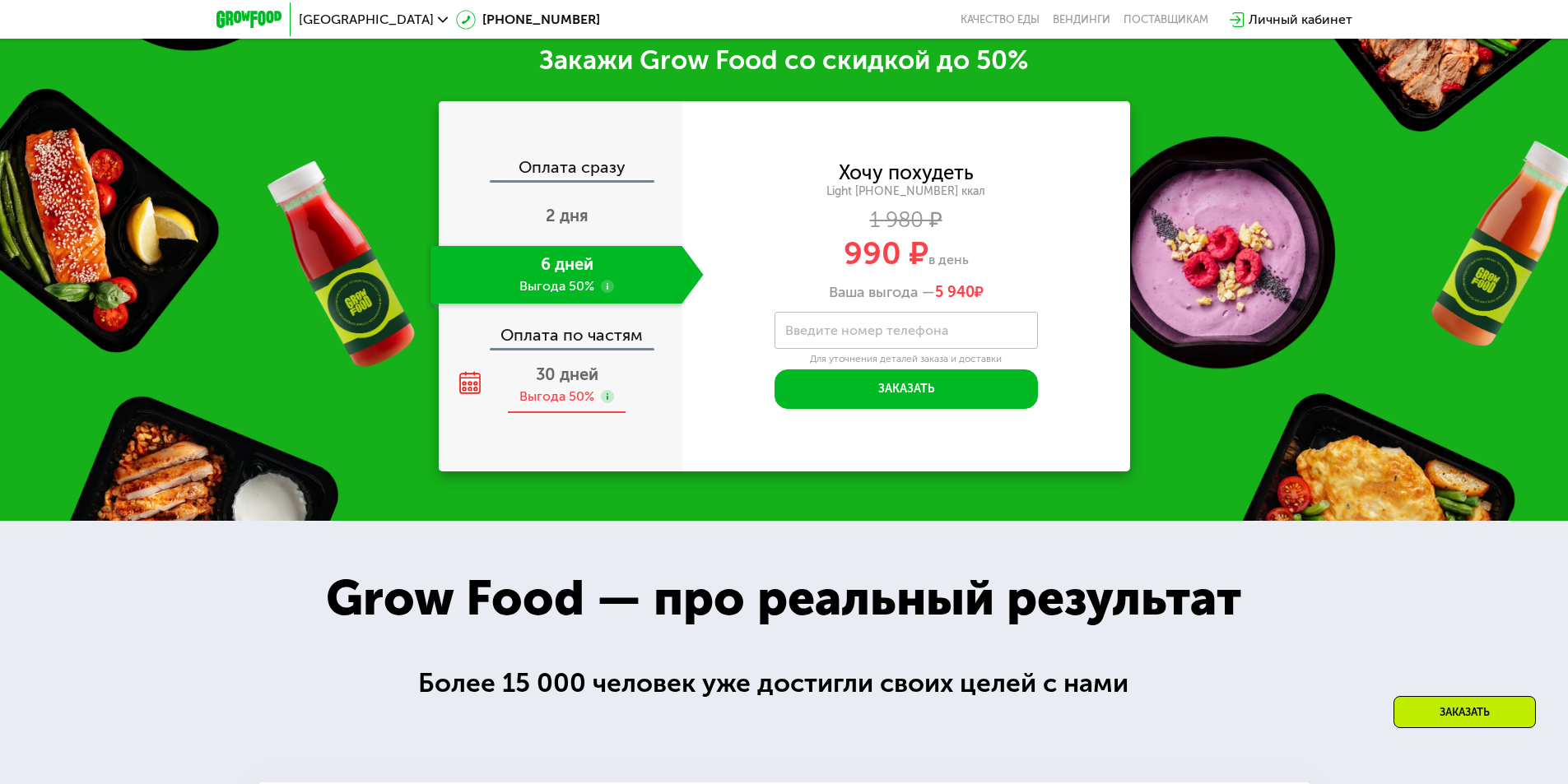
click at [581, 401] on div "Выгода 50%" at bounding box center [557, 396] width 75 height 18
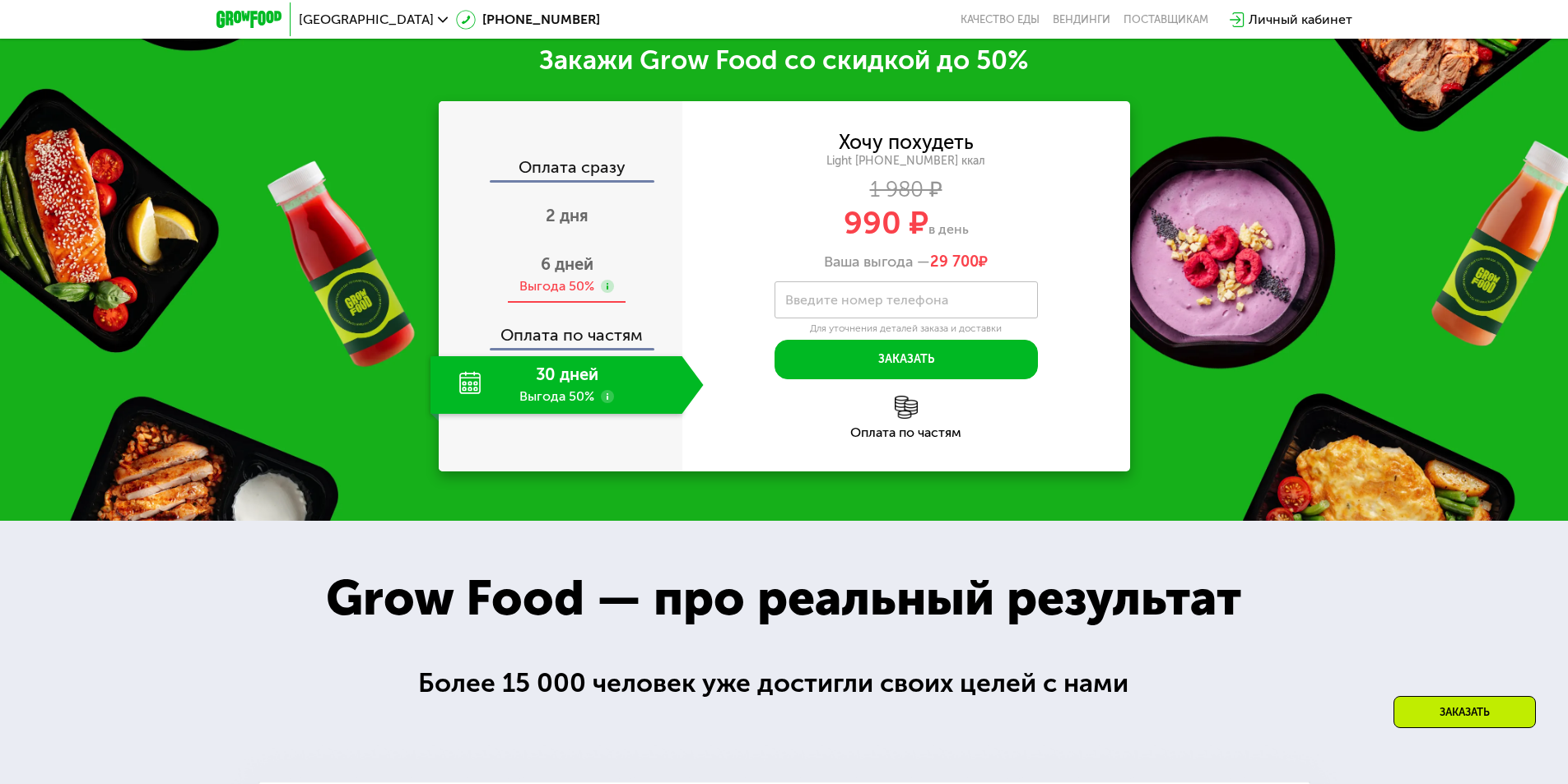
click at [562, 282] on div "6 дней Выгода 50%" at bounding box center [567, 275] width 273 height 58
